Goal: Task Accomplishment & Management: Use online tool/utility

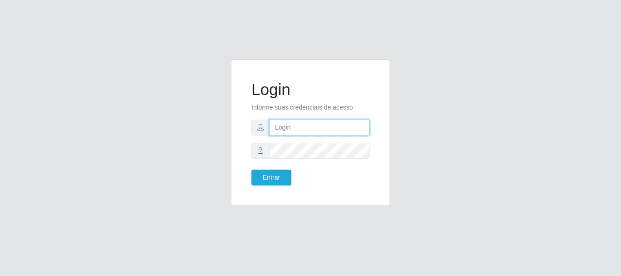
click at [283, 131] on input "text" at bounding box center [319, 128] width 100 height 16
type input "[EMAIL_ADDRESS][DOMAIN_NAME]"
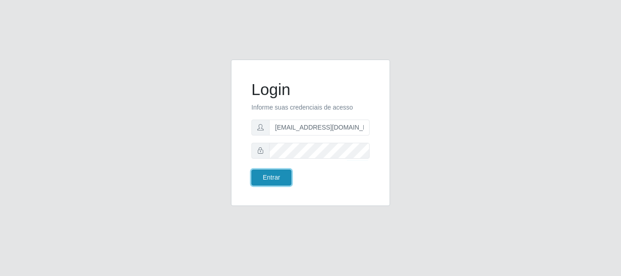
click at [264, 179] on button "Entrar" at bounding box center [271, 178] width 40 height 16
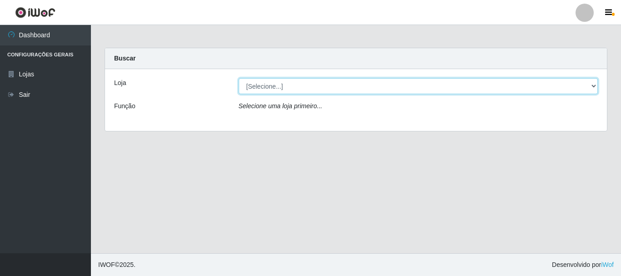
click at [595, 83] on select "[Selecione...] SuperFácil Atacado - Rodoviária" at bounding box center [419, 86] width 360 height 16
select select "400"
click at [239, 78] on select "[Selecione...] SuperFácil Atacado - Rodoviária" at bounding box center [419, 86] width 360 height 16
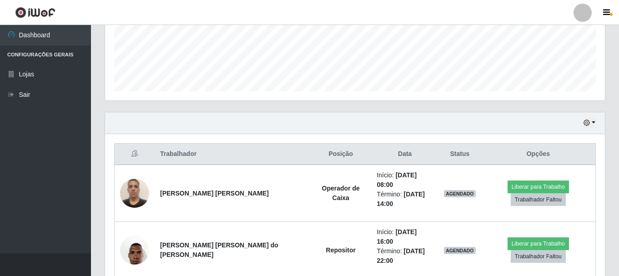
scroll to position [260, 0]
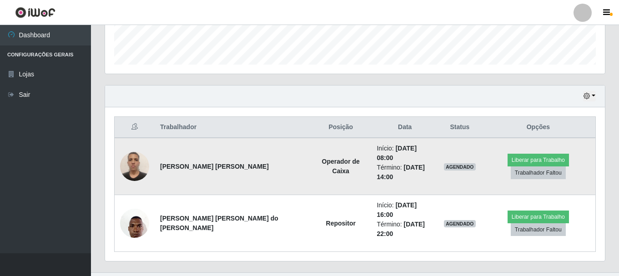
click at [134, 161] on img at bounding box center [134, 166] width 29 height 39
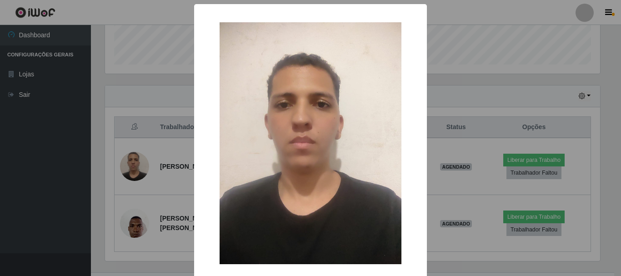
click at [19, 184] on div "× OK Cancel" at bounding box center [310, 138] width 621 height 276
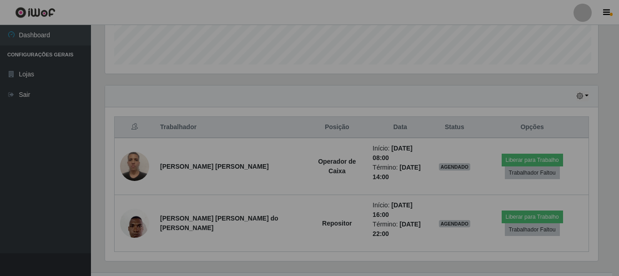
scroll to position [189, 500]
